Goal: Navigation & Orientation: Find specific page/section

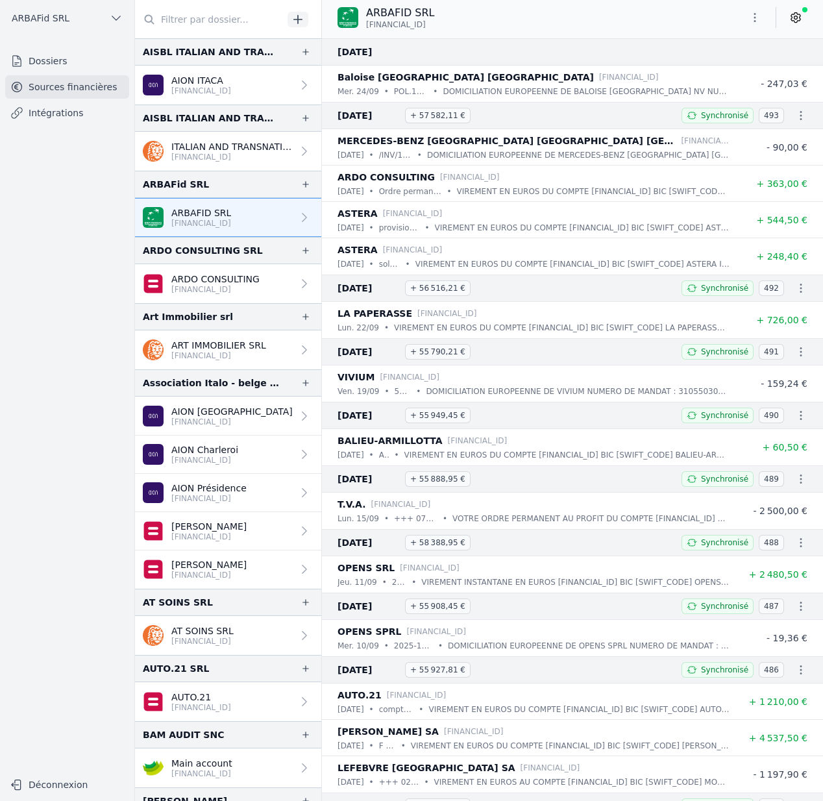
click at [260, 277] on link "ARDO CONSULTING [FINANCIAL_ID]" at bounding box center [228, 283] width 186 height 39
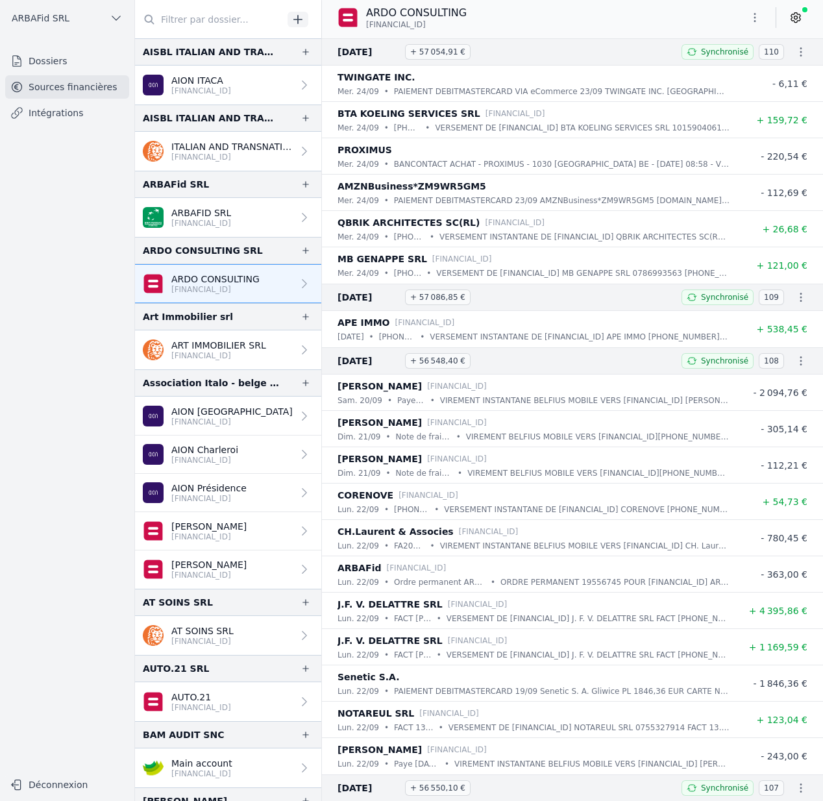
click at [208, 216] on p "ARBAFID SRL" at bounding box center [201, 212] width 60 height 13
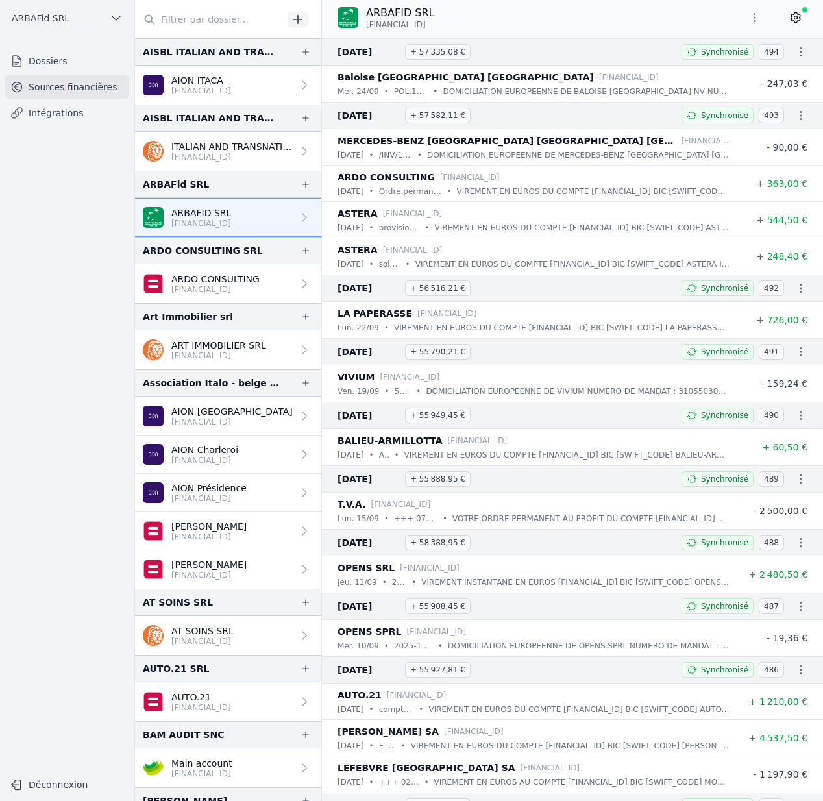
click at [215, 81] on p "AION ITACA" at bounding box center [201, 80] width 60 height 13
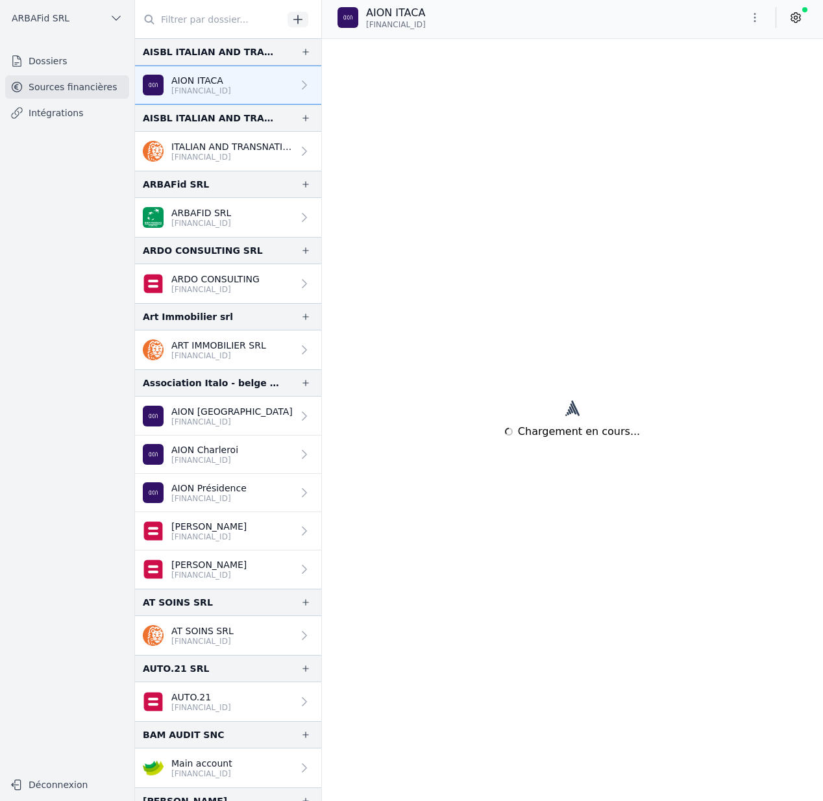
click at [212, 154] on p "[FINANCIAL_ID]" at bounding box center [231, 157] width 121 height 10
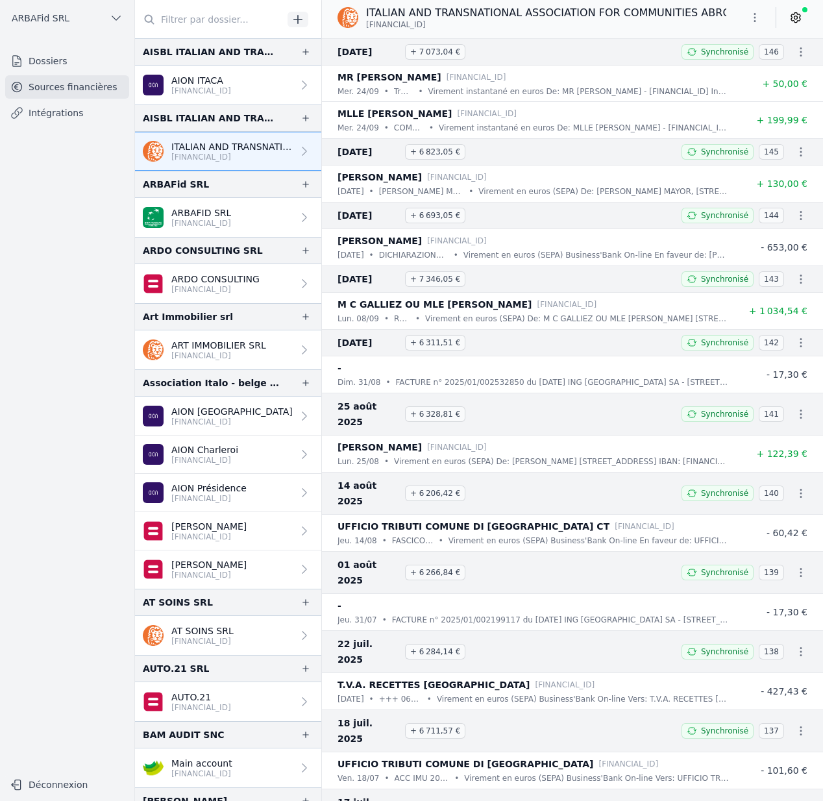
click at [215, 212] on p "ARBAFID SRL" at bounding box center [201, 212] width 60 height 13
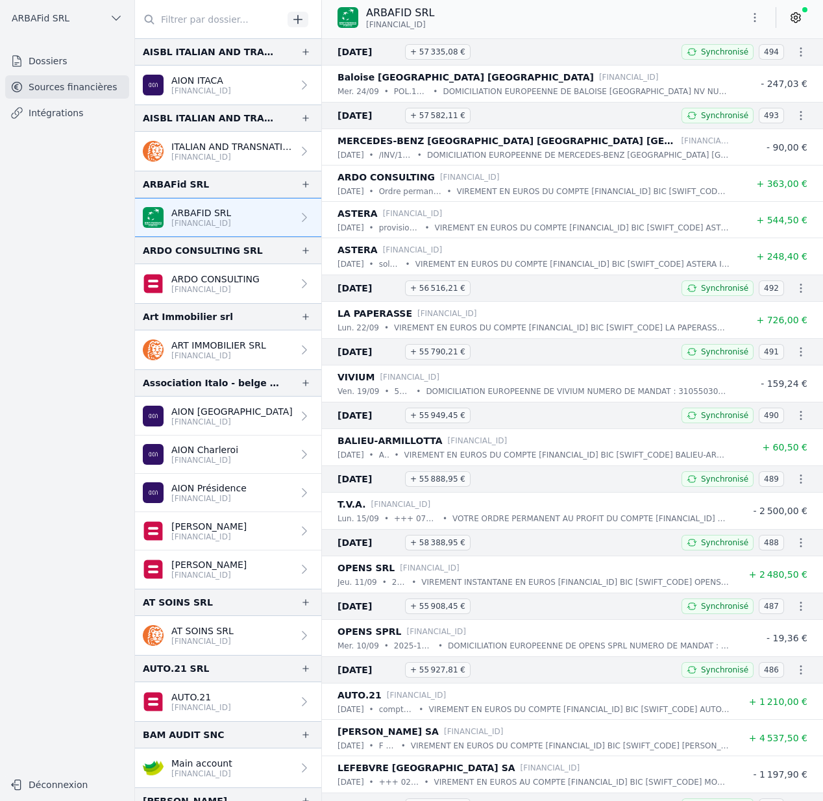
click at [222, 278] on p "ARDO CONSULTING" at bounding box center [215, 279] width 88 height 13
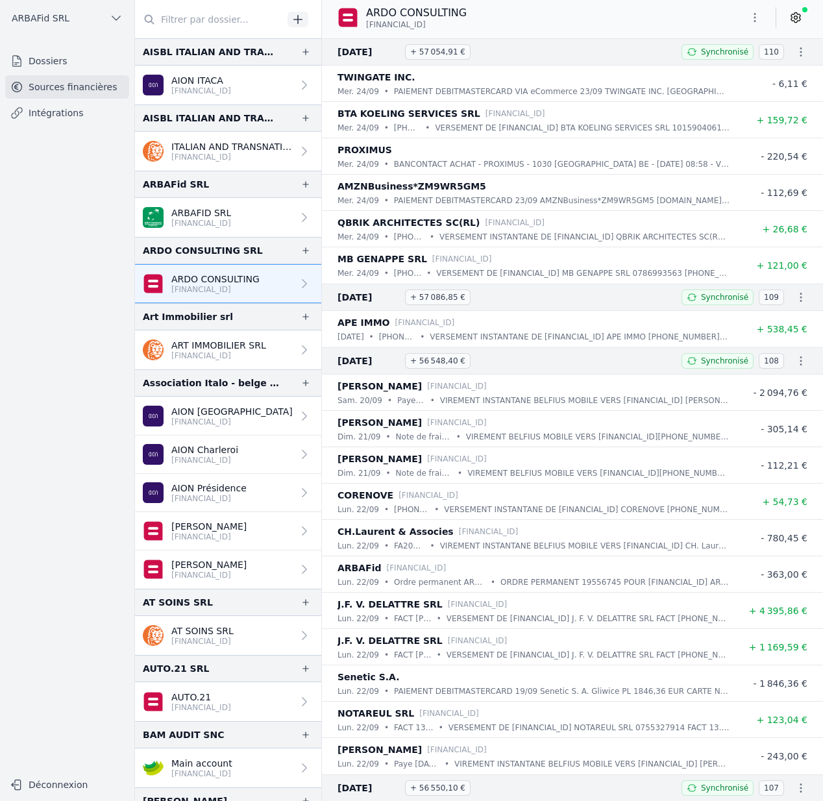
click at [216, 356] on p "[FINANCIAL_ID]" at bounding box center [218, 355] width 95 height 10
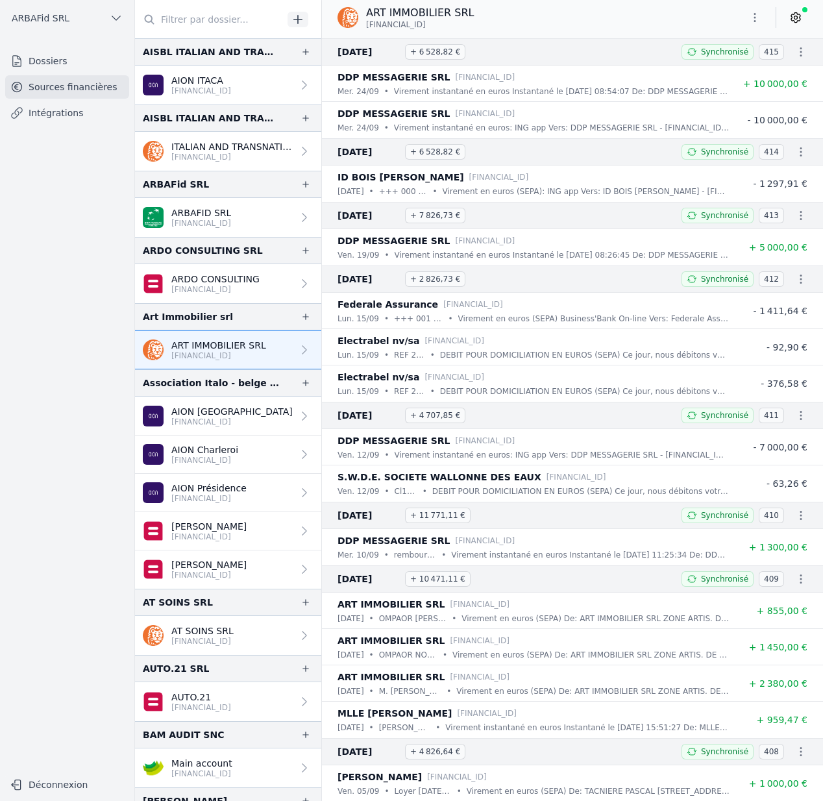
click at [212, 422] on p "[FINANCIAL_ID]" at bounding box center [231, 422] width 121 height 10
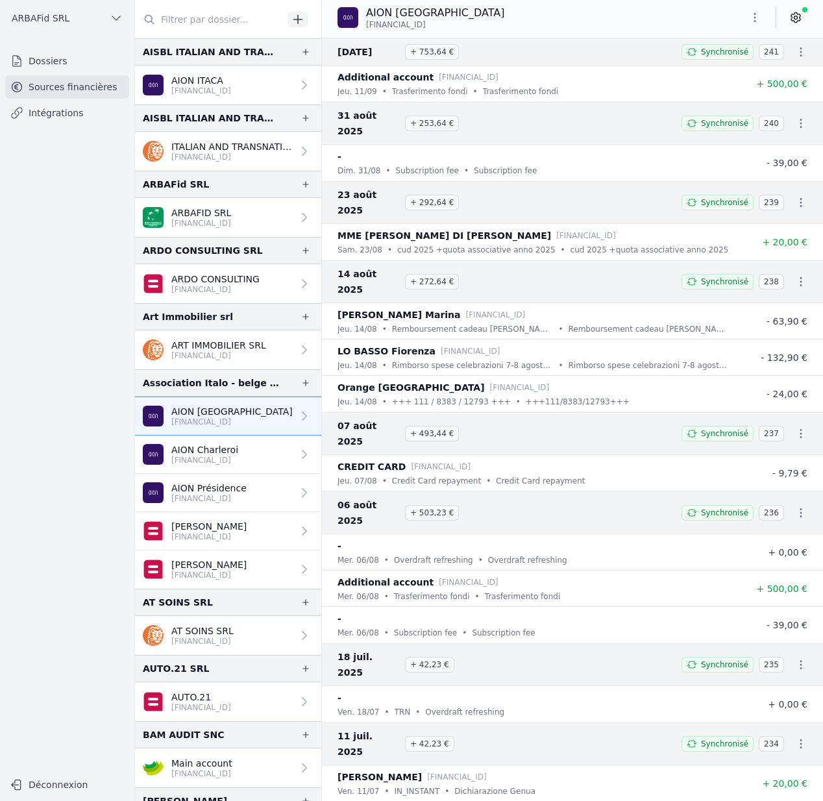
click at [216, 460] on p "[FINANCIAL_ID]" at bounding box center [204, 460] width 67 height 10
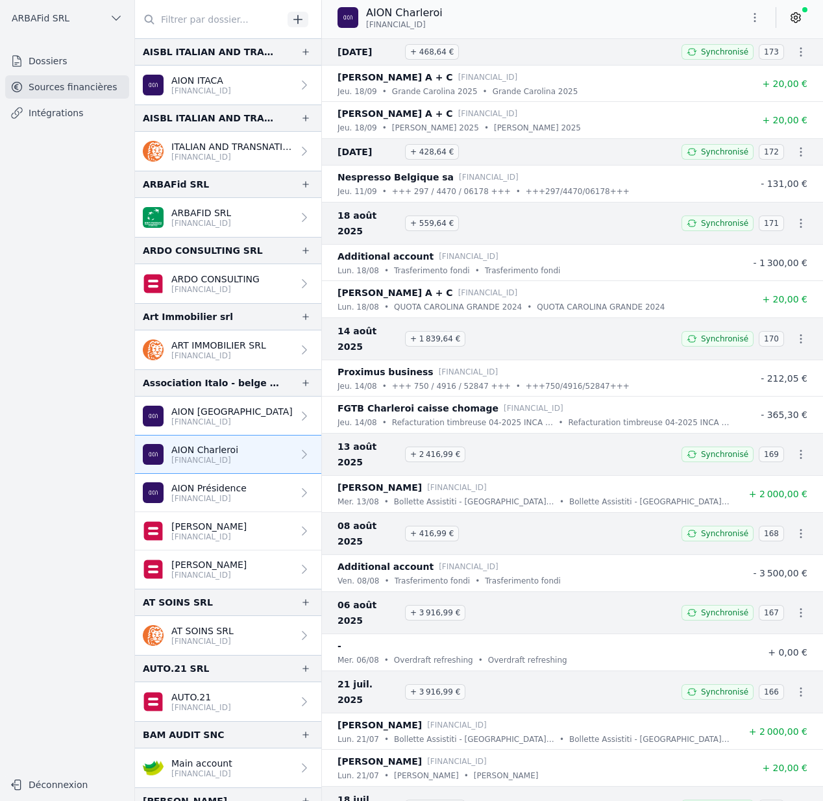
click at [215, 498] on p "[FINANCIAL_ID]" at bounding box center [208, 498] width 75 height 10
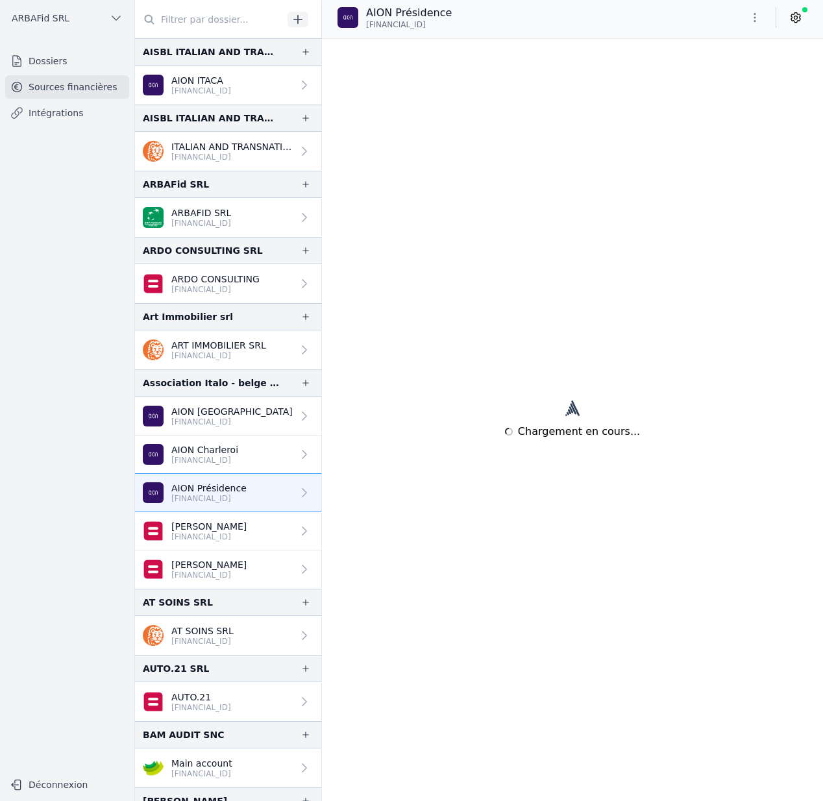
click at [218, 537] on p "[FINANCIAL_ID]" at bounding box center [208, 536] width 75 height 10
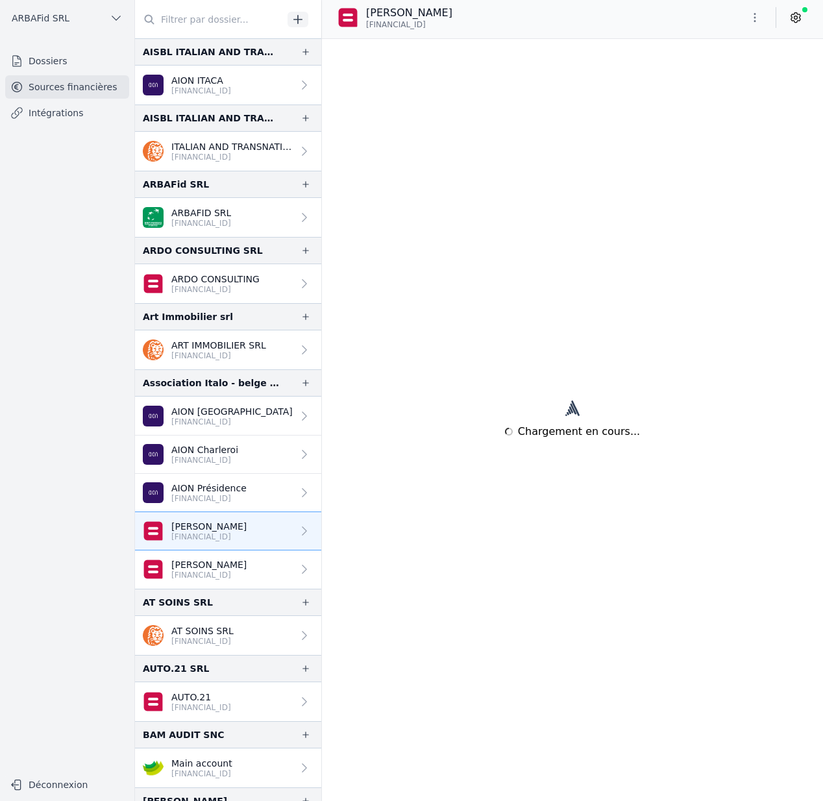
click at [220, 580] on link "[PERSON_NAME] [FINANCIAL_ID]" at bounding box center [228, 569] width 186 height 38
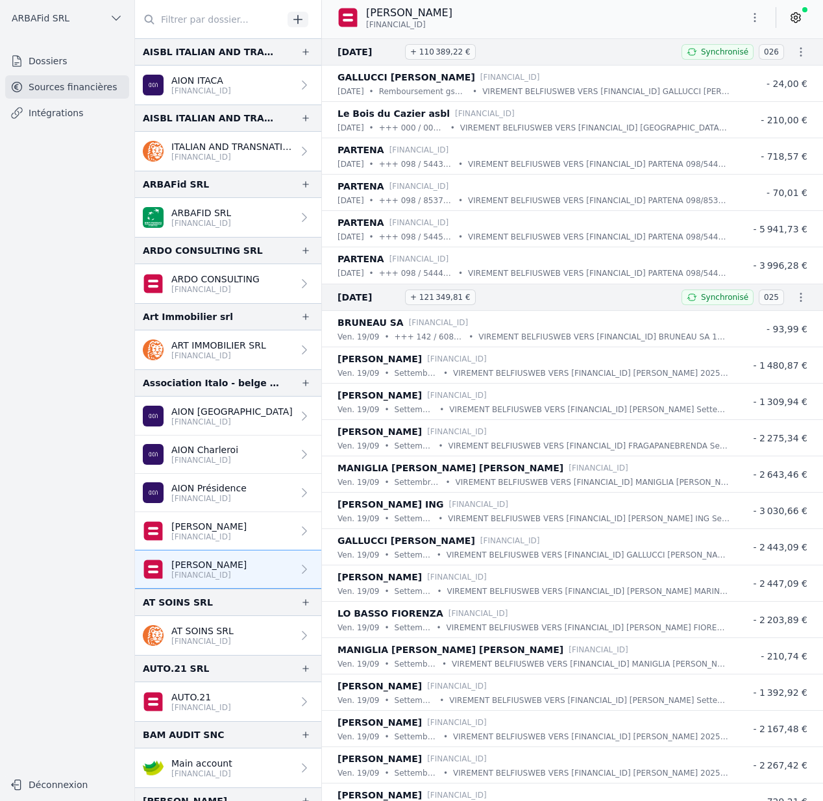
click at [211, 629] on p "AT SOINS SRL" at bounding box center [202, 630] width 62 height 13
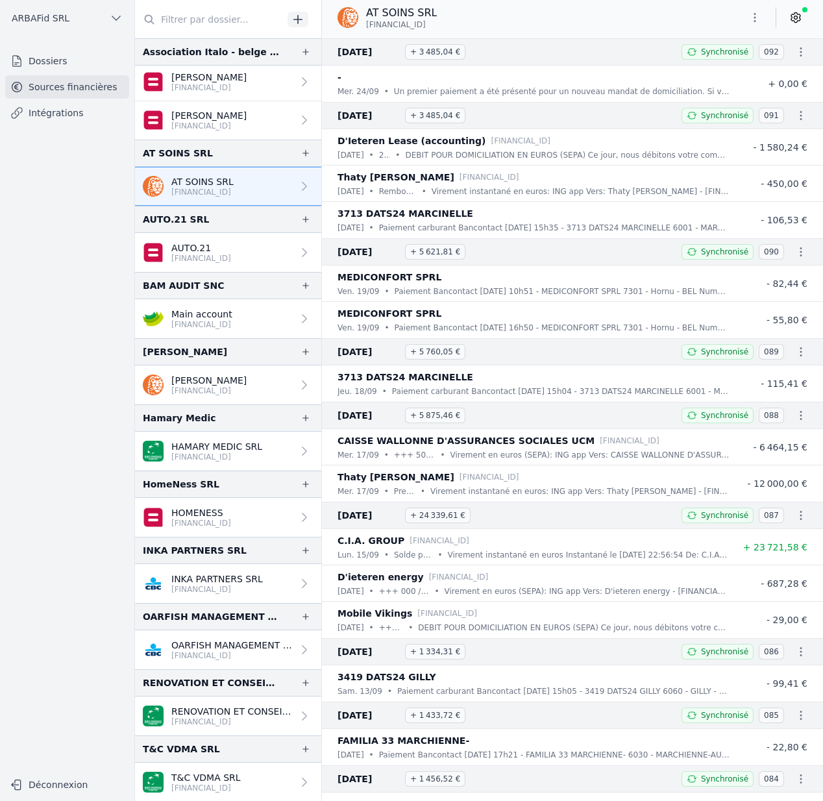
scroll to position [450, 0]
click at [209, 250] on p "AUTO.21" at bounding box center [201, 247] width 60 height 13
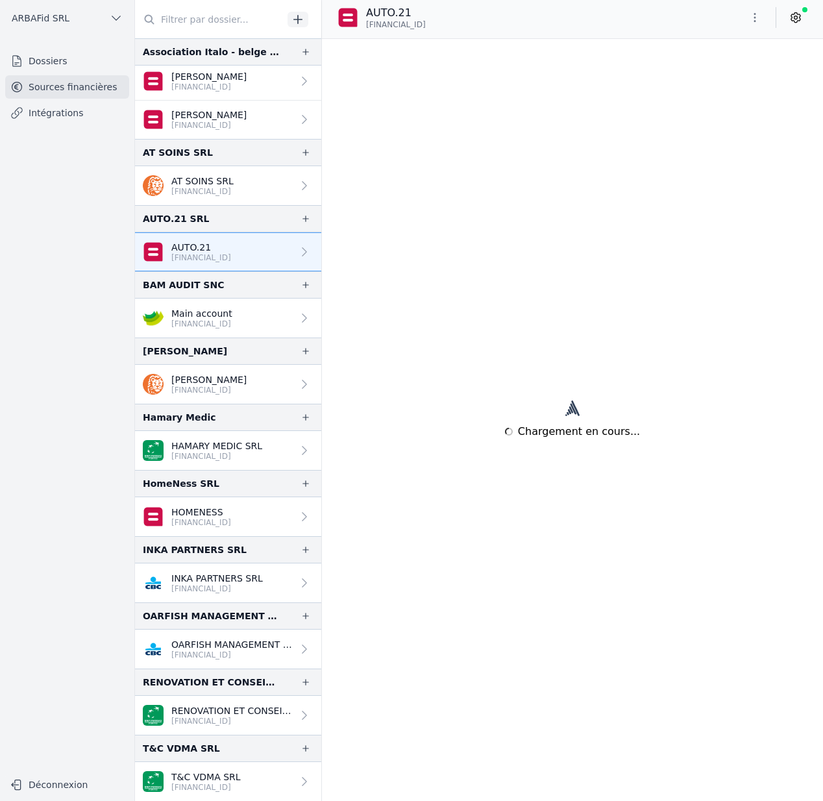
click at [197, 315] on p "Main account" at bounding box center [201, 313] width 61 height 13
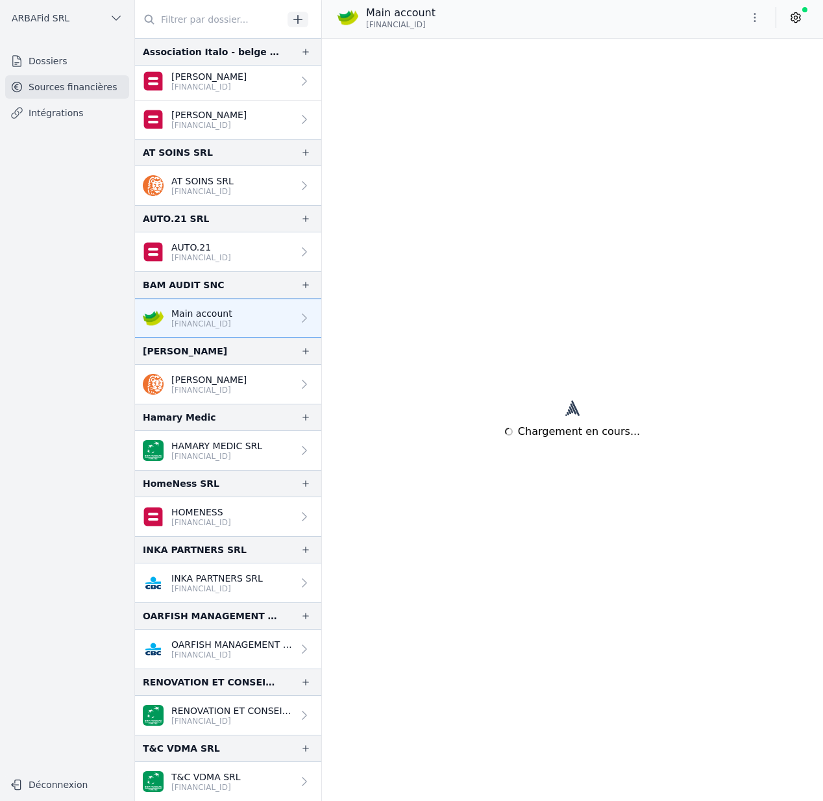
click at [195, 387] on p "[FINANCIAL_ID]" at bounding box center [208, 390] width 75 height 10
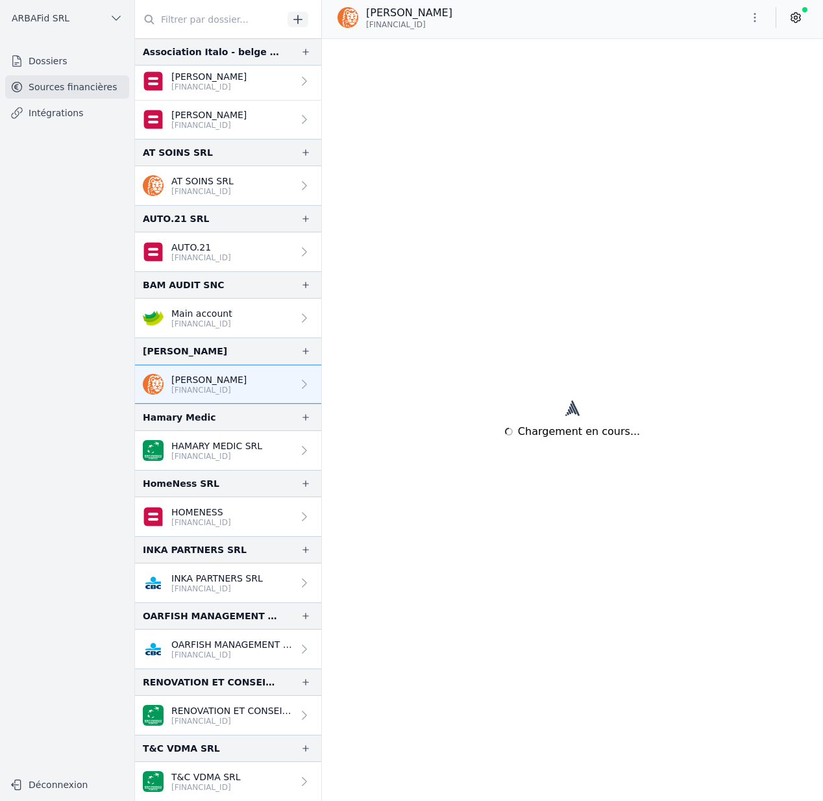
click at [188, 450] on p "HAMARY MEDIC SRL" at bounding box center [216, 445] width 91 height 13
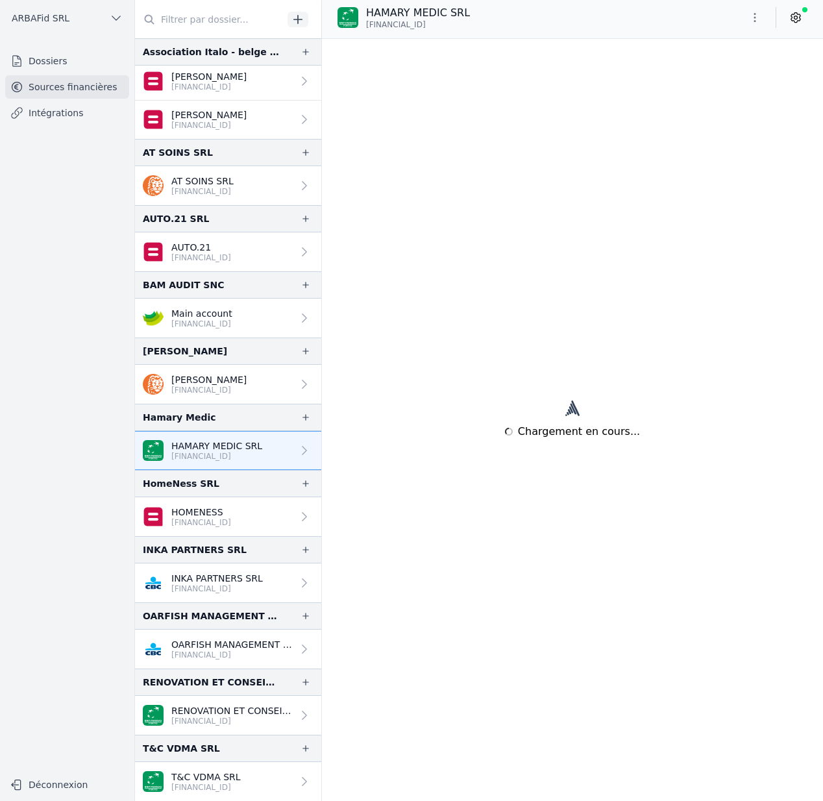
click at [191, 518] on p "[FINANCIAL_ID]" at bounding box center [201, 522] width 60 height 10
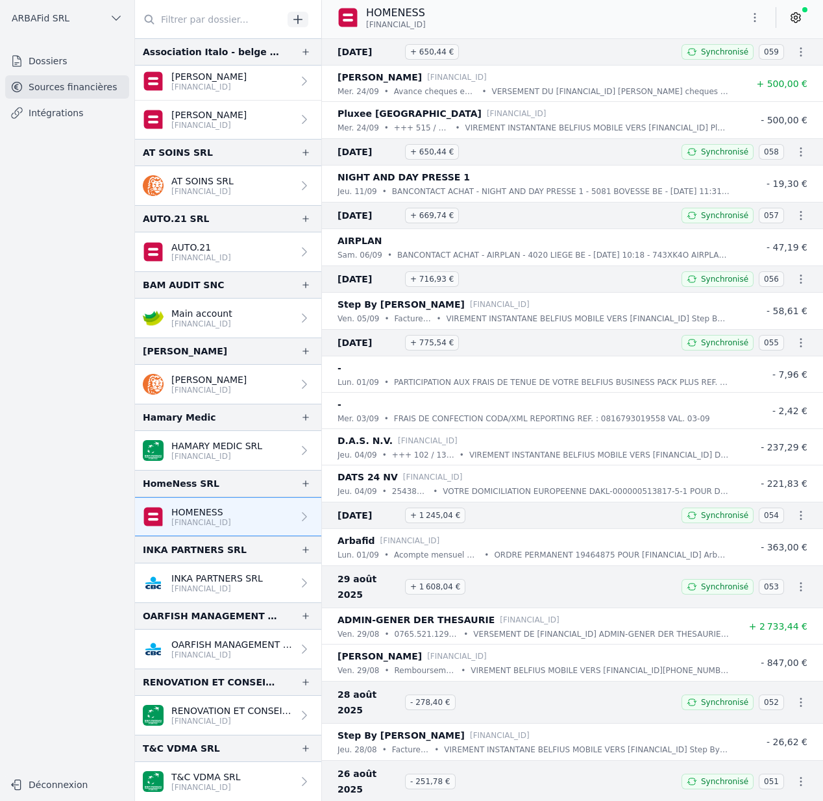
click at [201, 579] on p "INKA PARTNERS SRL" at bounding box center [216, 578] width 91 height 13
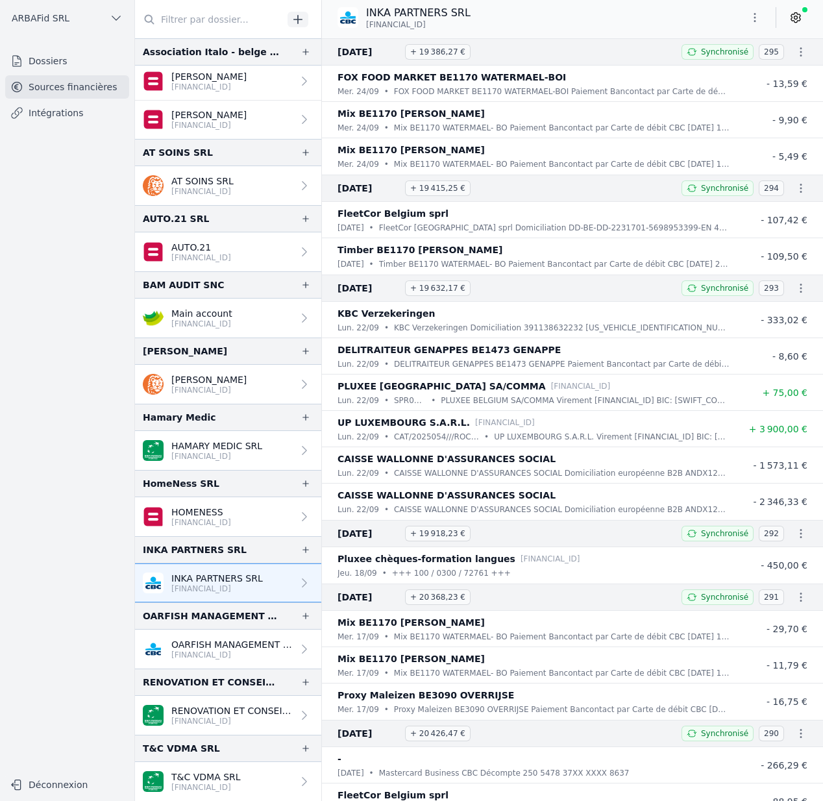
click at [197, 650] on p "[FINANCIAL_ID]" at bounding box center [231, 655] width 121 height 10
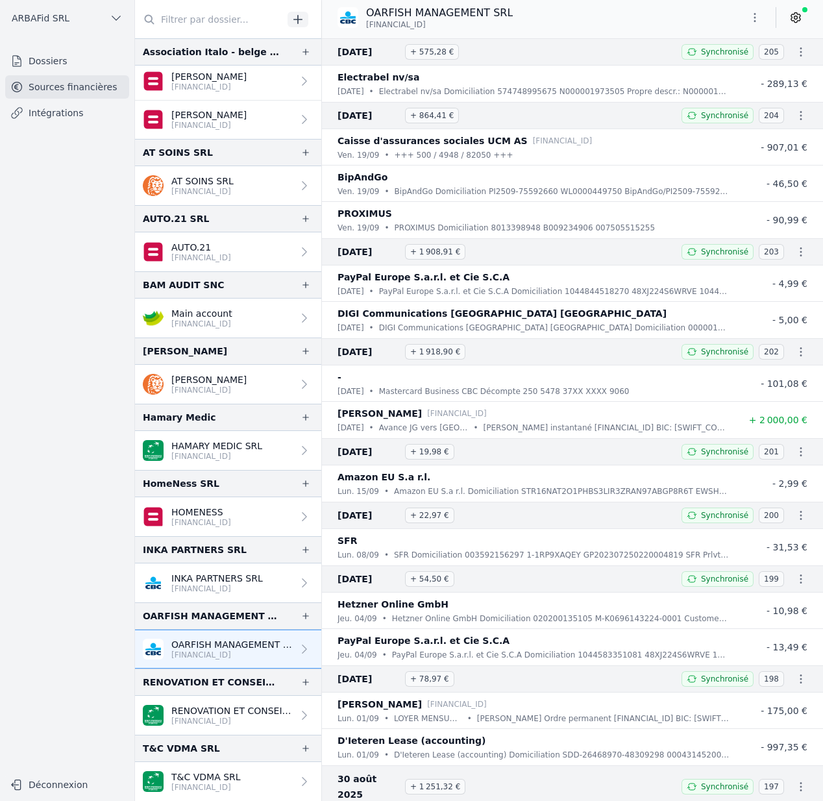
click at [225, 714] on p "RENOVATION ET CONSEILS IMM" at bounding box center [231, 710] width 121 height 13
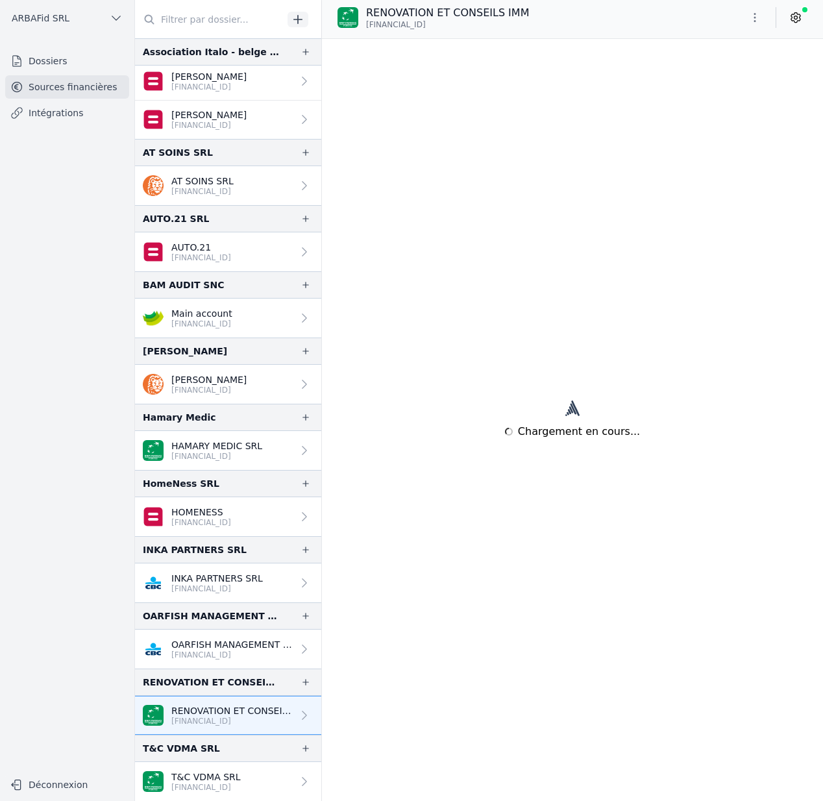
click at [213, 778] on p "T&C VDMA SRL" at bounding box center [205, 776] width 69 height 13
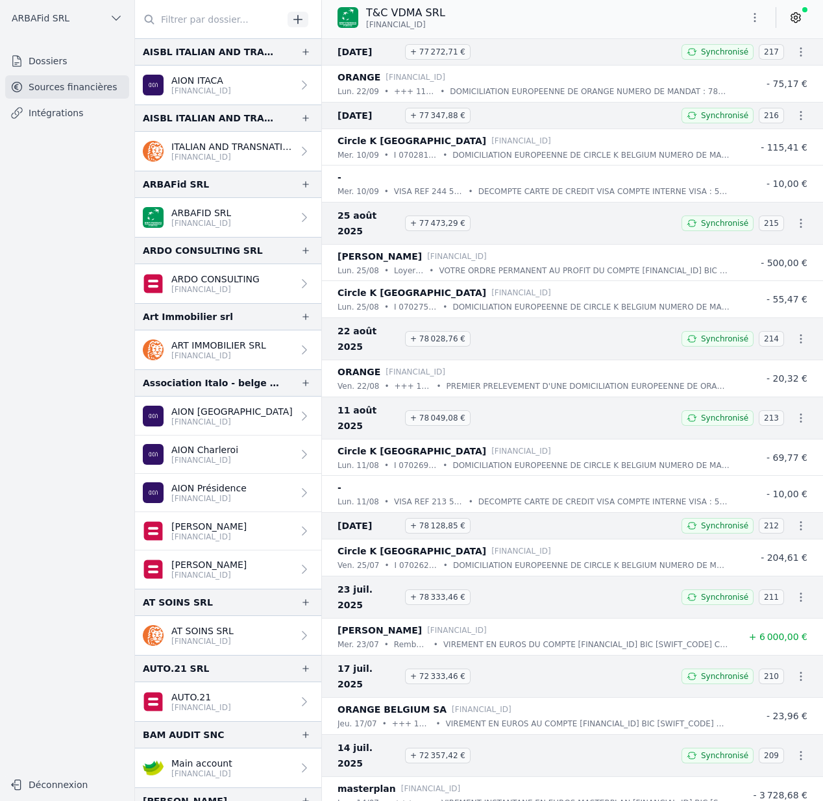
click at [191, 214] on p "ARBAFID SRL" at bounding box center [201, 212] width 60 height 13
